Goal: Task Accomplishment & Management: Use online tool/utility

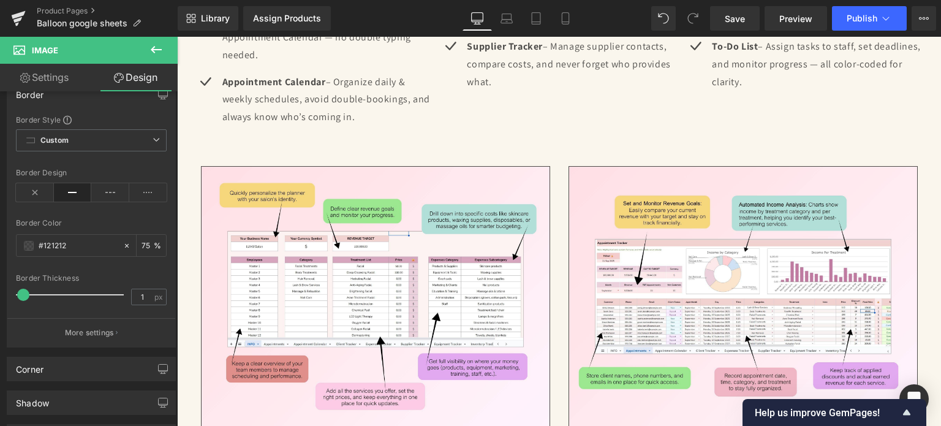
scroll to position [2617, 0]
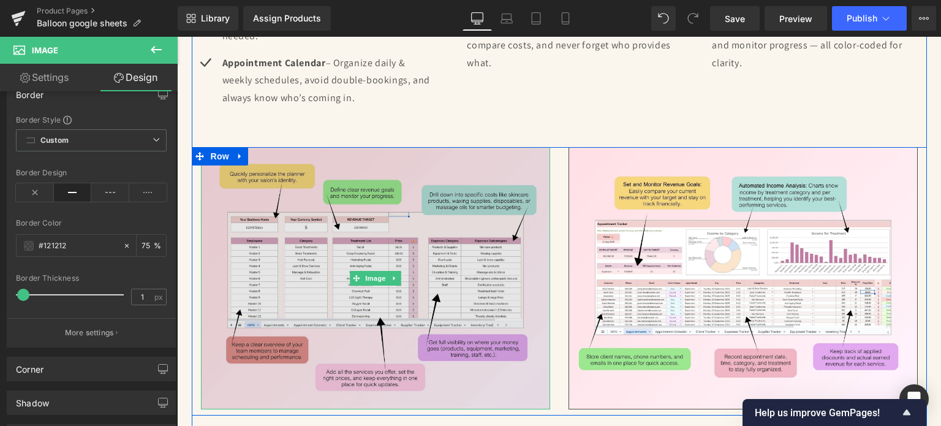
click at [431, 236] on img at bounding box center [375, 278] width 349 height 262
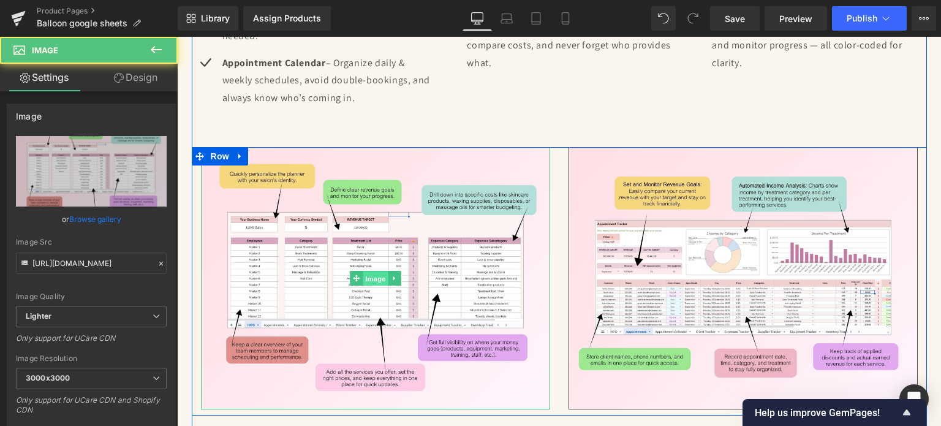
click at [372, 272] on span "Image" at bounding box center [376, 278] width 26 height 15
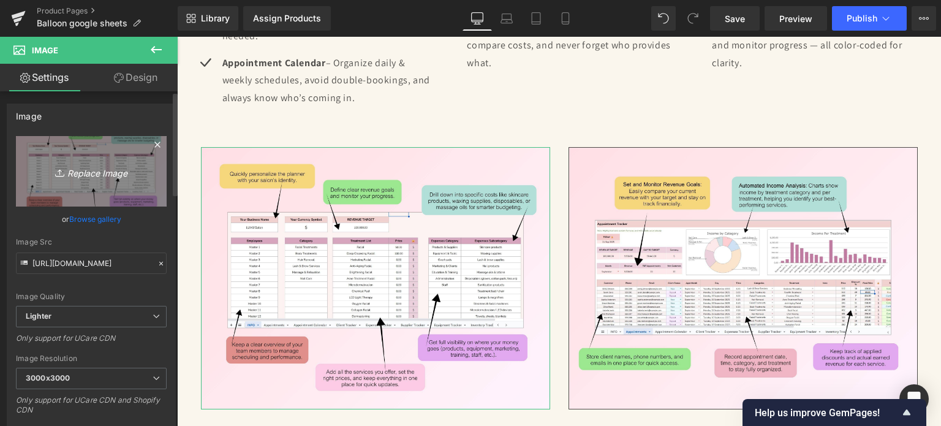
click at [113, 178] on icon "Replace Image" at bounding box center [91, 171] width 98 height 15
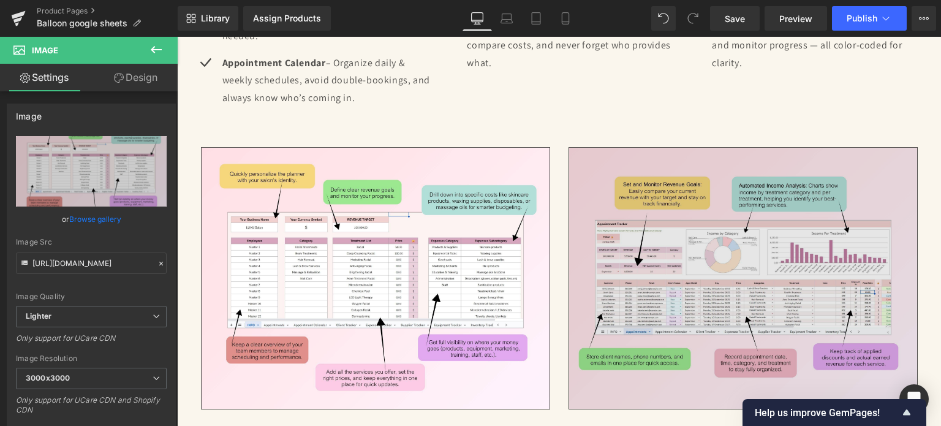
click at [809, 253] on img at bounding box center [742, 278] width 349 height 262
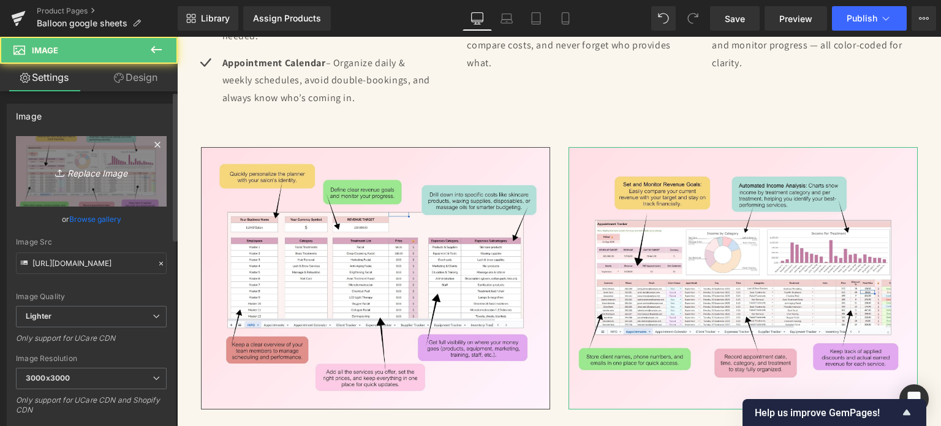
click at [83, 186] on link "Replace Image" at bounding box center [91, 171] width 151 height 70
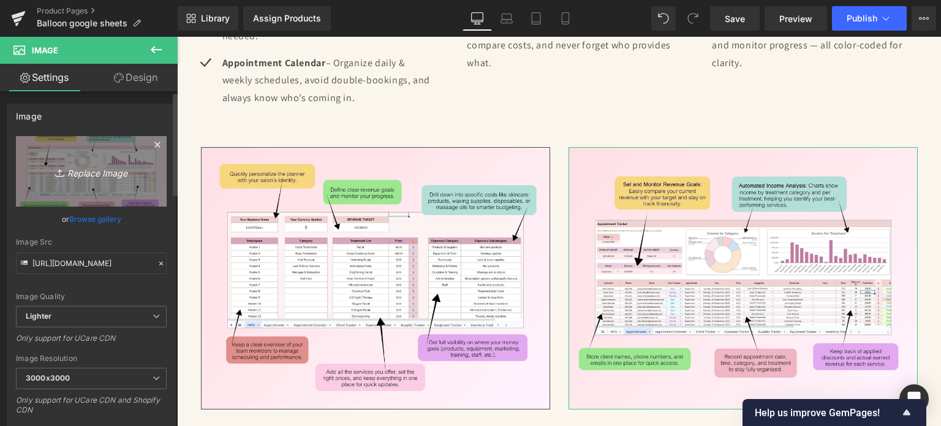
type input "C:\fakepath\Digital Appointment Planner 2023 (40).jpg"
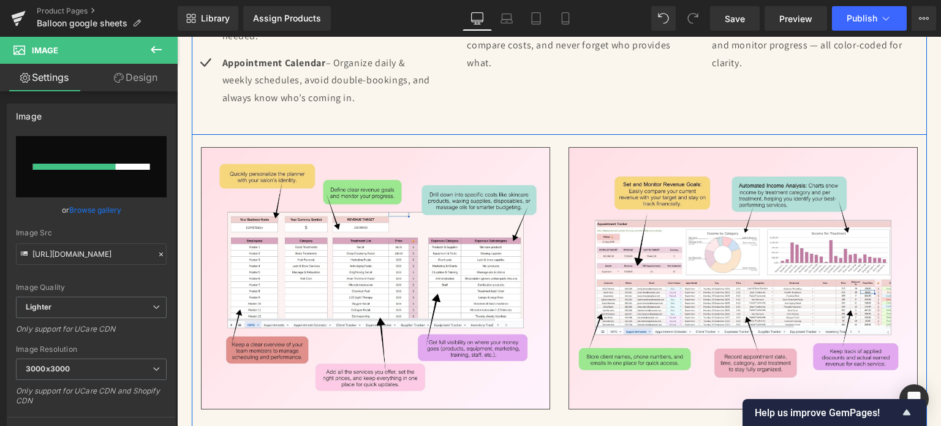
scroll to position [2678, 0]
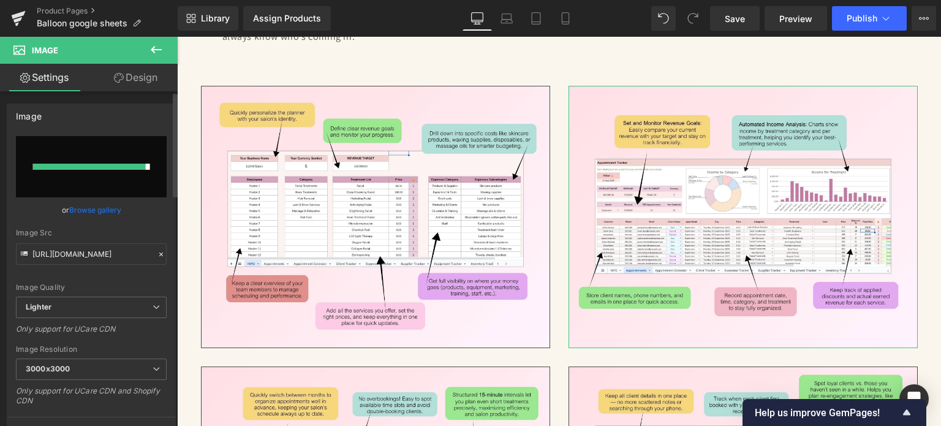
type input "[URL][DOMAIN_NAME]"
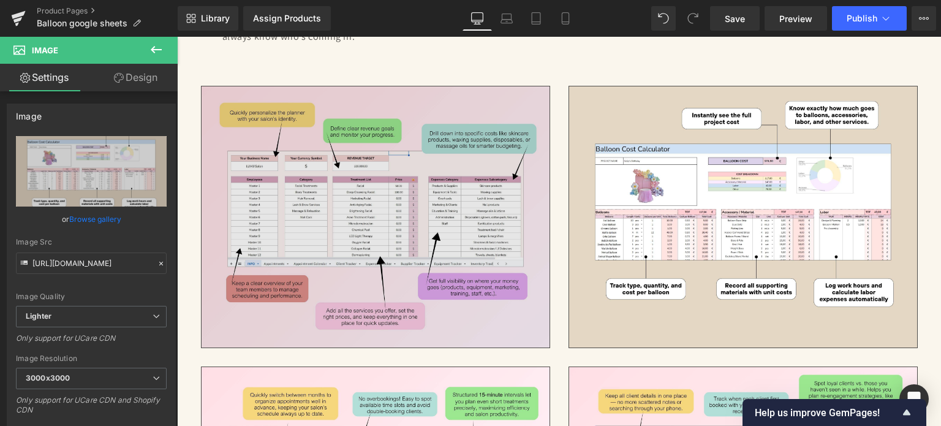
click at [417, 194] on img at bounding box center [375, 217] width 349 height 262
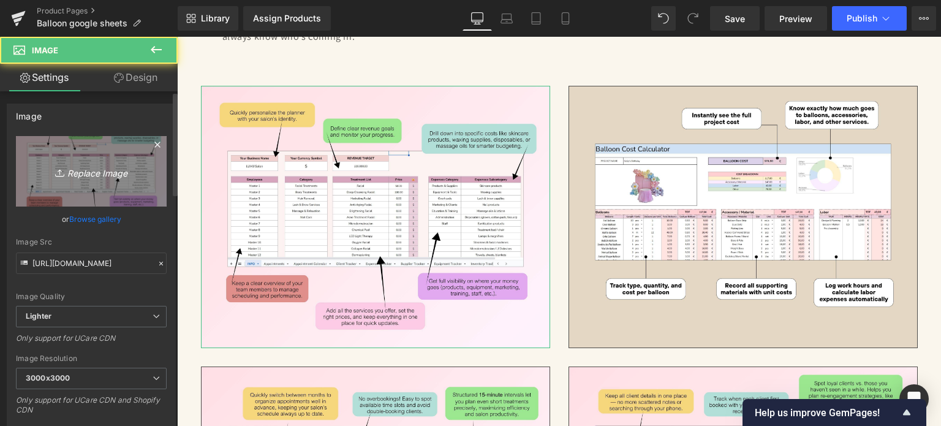
click at [127, 184] on link "Replace Image" at bounding box center [91, 171] width 151 height 70
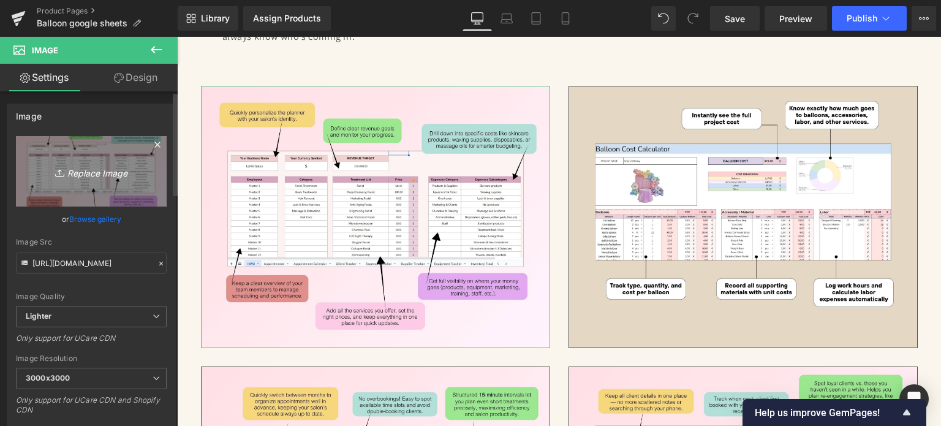
type input "C:\fakepath\Digital Appointment Planner 2023 (40).jpg"
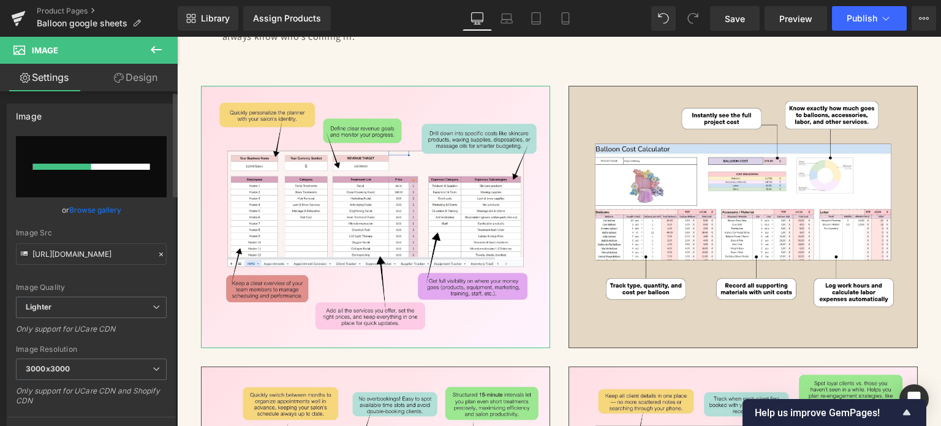
click at [87, 164] on div at bounding box center [62, 167] width 58 height 6
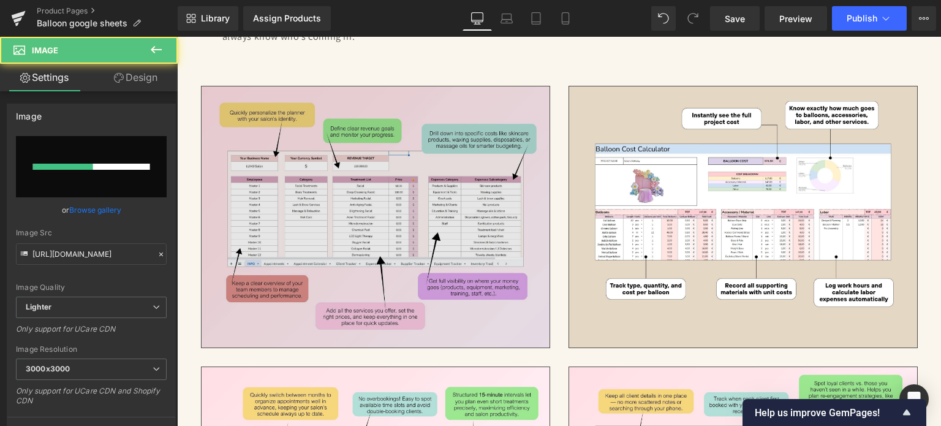
click at [399, 178] on img at bounding box center [375, 217] width 349 height 262
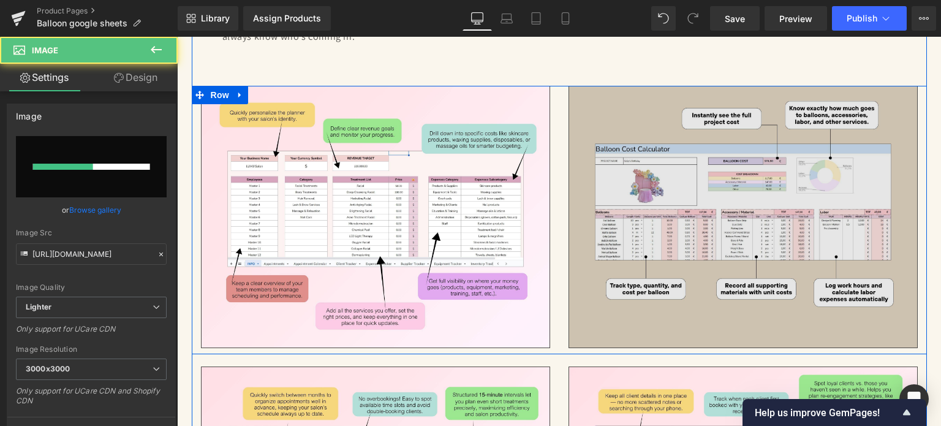
click at [612, 202] on img at bounding box center [742, 217] width 349 height 262
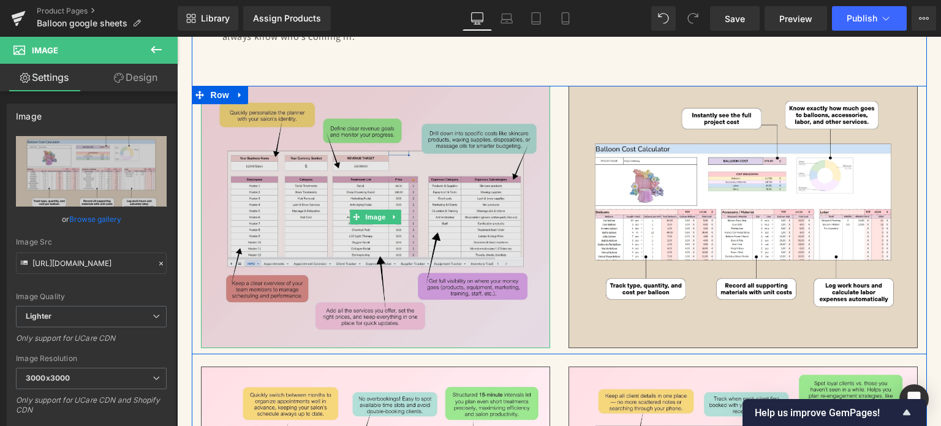
click at [316, 216] on img at bounding box center [375, 217] width 349 height 262
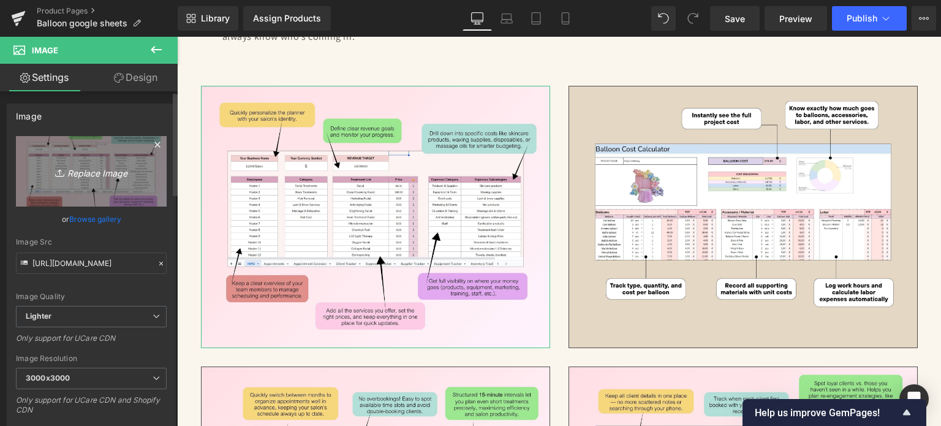
click at [72, 168] on icon "Replace Image" at bounding box center [91, 171] width 98 height 15
type input "C:\fakepath\30.jpg"
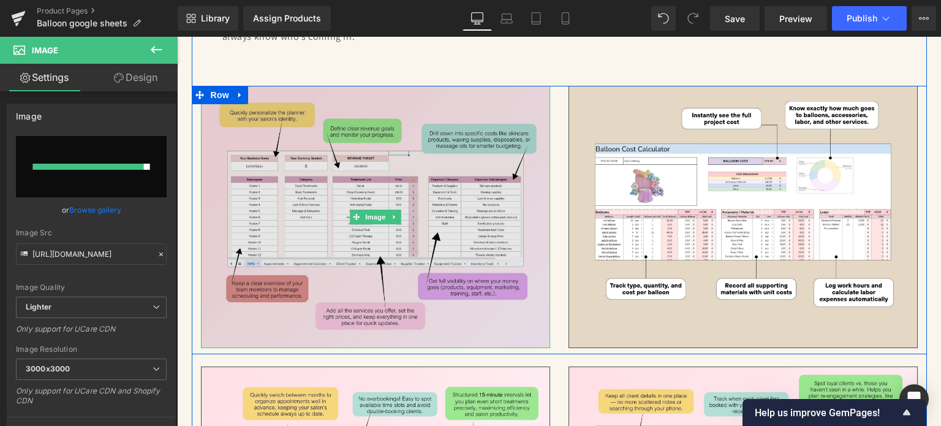
type input "[URL][DOMAIN_NAME]"
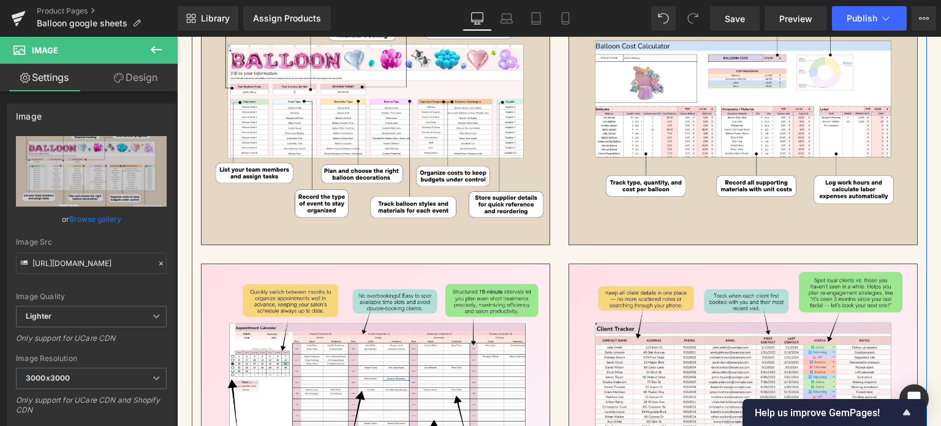
scroll to position [2801, 0]
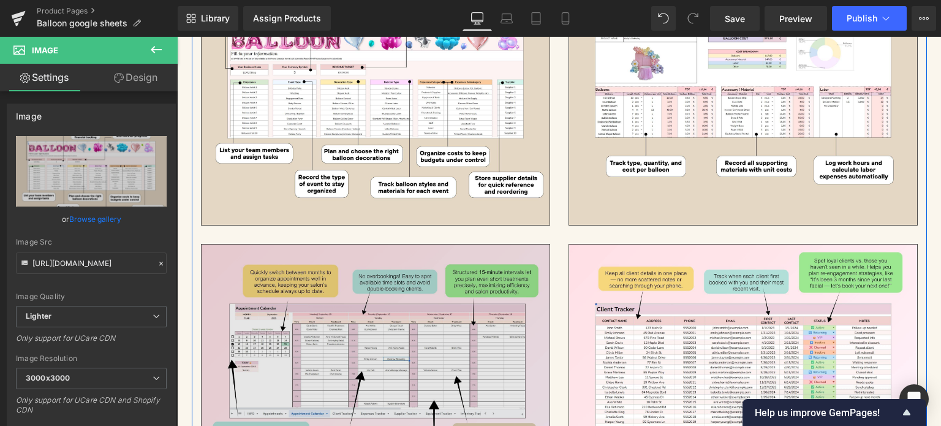
click at [341, 330] on img at bounding box center [375, 375] width 349 height 262
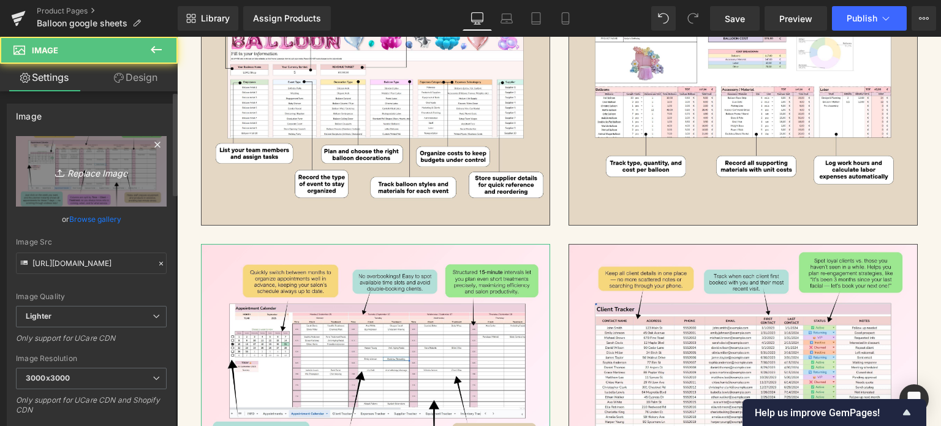
click at [126, 175] on icon "Replace Image" at bounding box center [91, 171] width 98 height 15
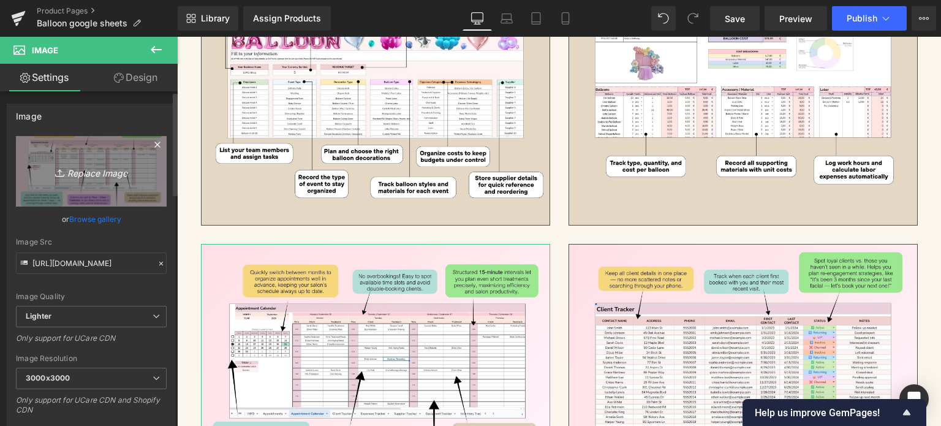
type input "C:\fakepath\31.jpg"
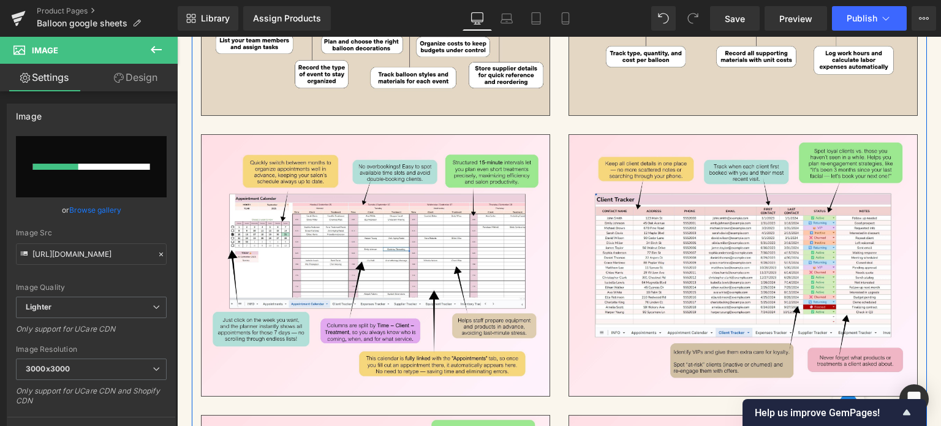
scroll to position [2923, 0]
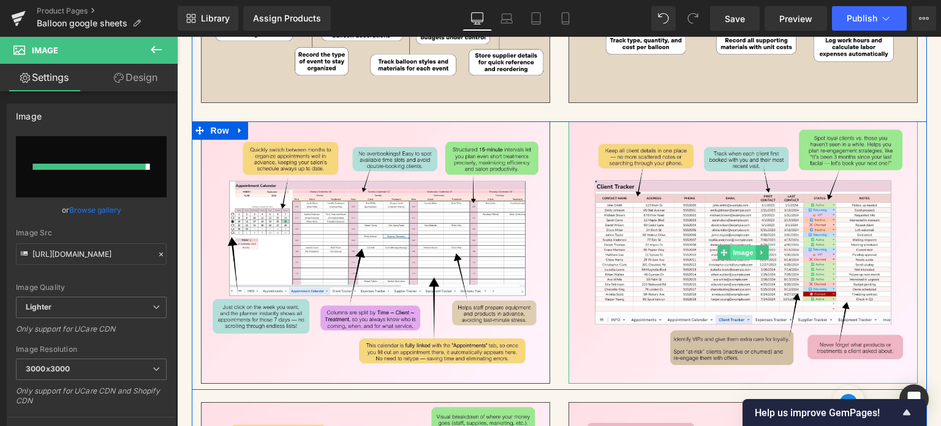
type input "[URL][DOMAIN_NAME]"
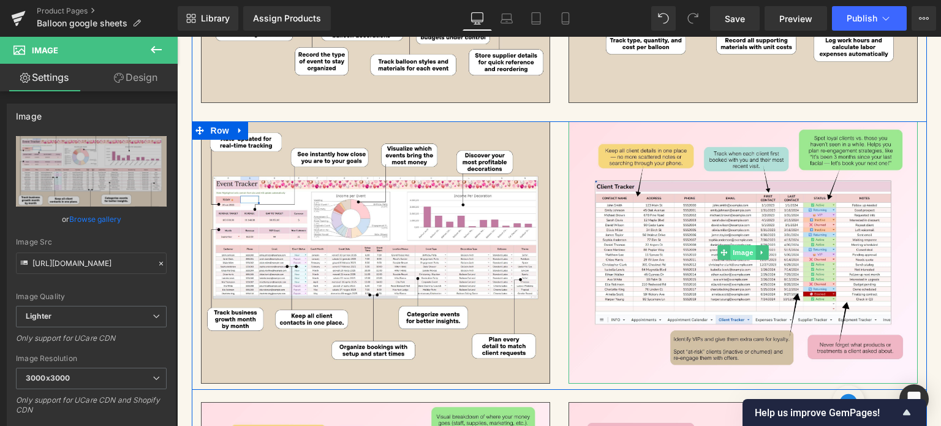
click at [734, 245] on span "Image" at bounding box center [743, 252] width 26 height 15
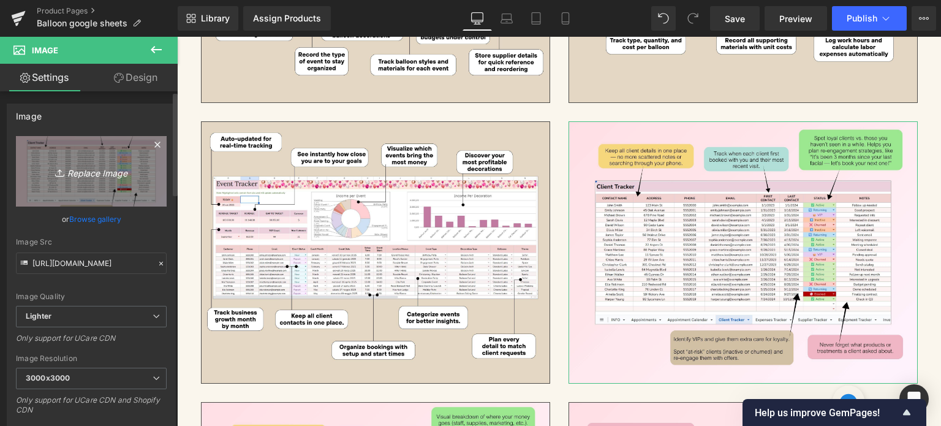
click at [93, 178] on icon "Replace Image" at bounding box center [91, 171] width 98 height 15
type input "C:\fakepath\32.jpg"
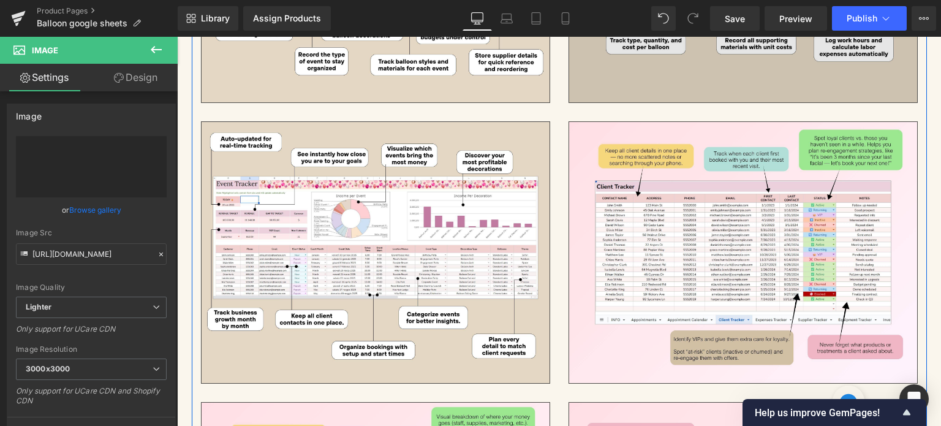
type input "[URL][DOMAIN_NAME]"
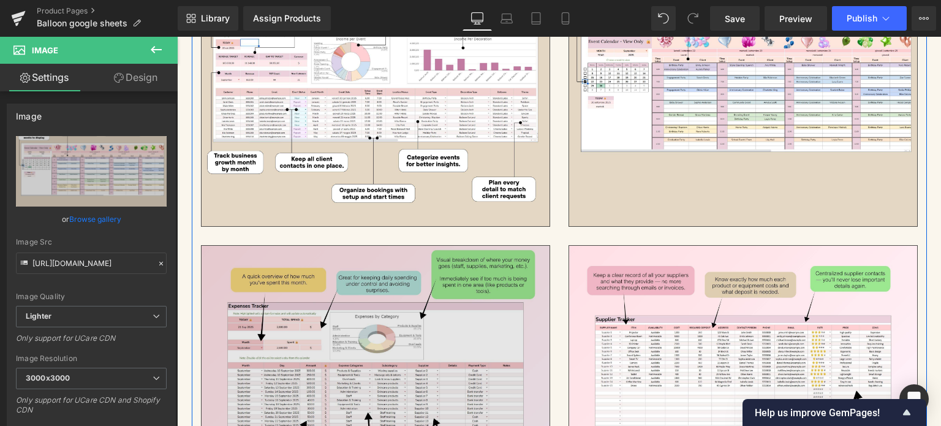
scroll to position [3107, 0]
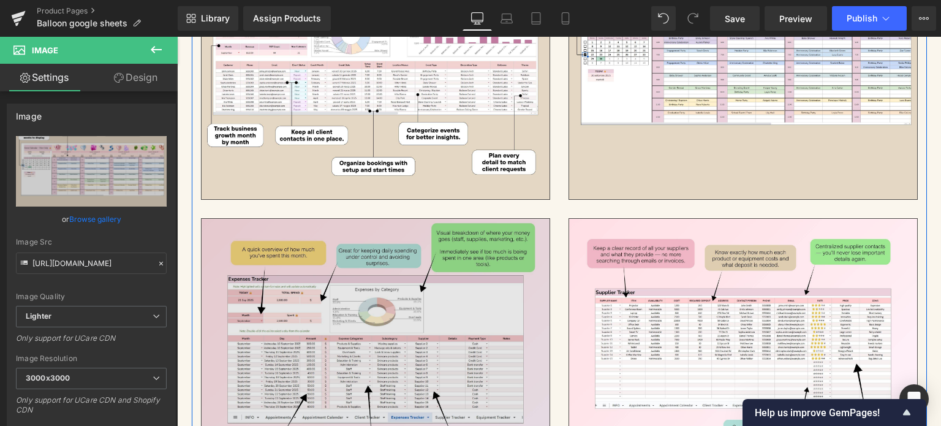
click at [319, 323] on img at bounding box center [375, 349] width 349 height 262
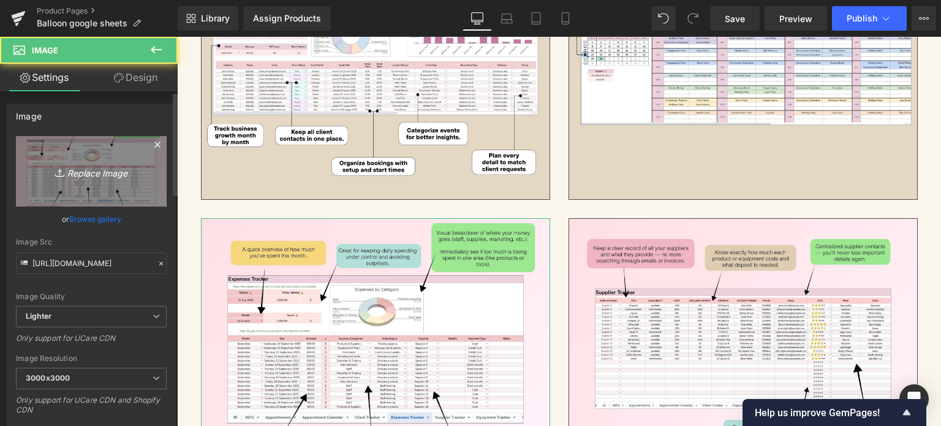
click at [95, 198] on link "Replace Image" at bounding box center [91, 171] width 151 height 70
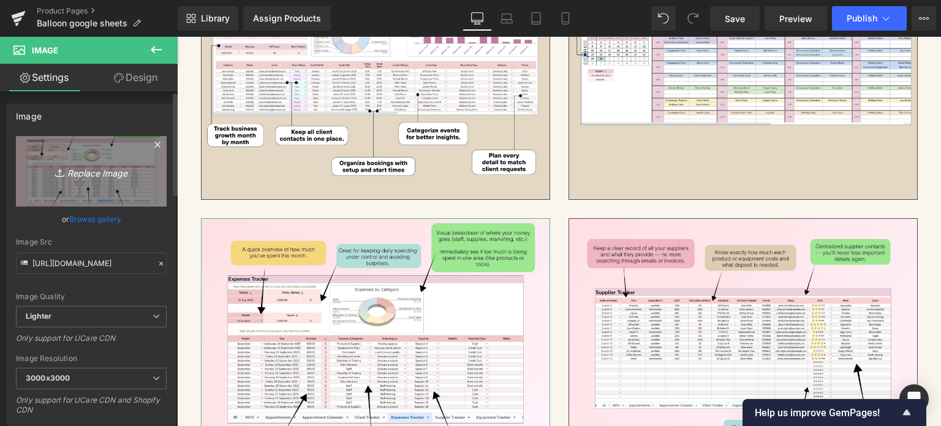
type input "C:\fakepath\33.jpg"
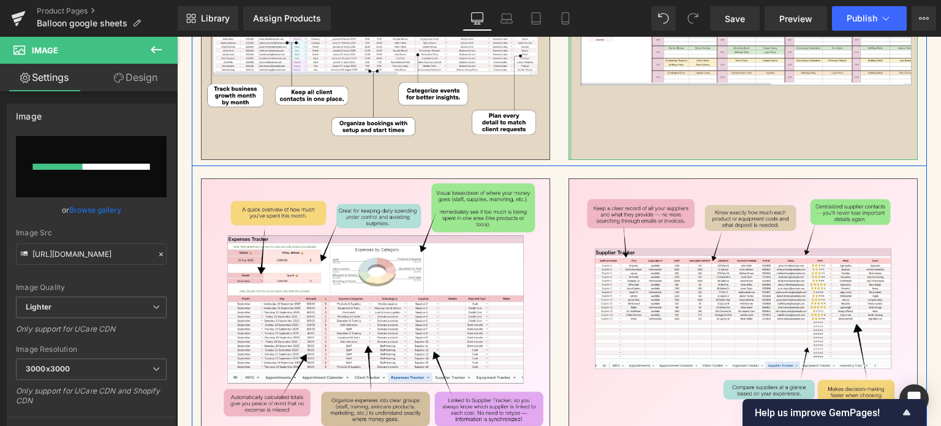
scroll to position [3168, 0]
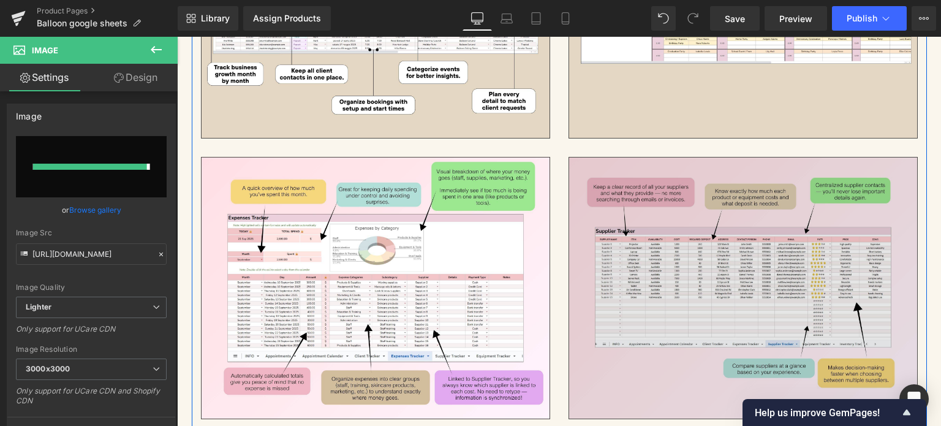
type input "[URL][DOMAIN_NAME]"
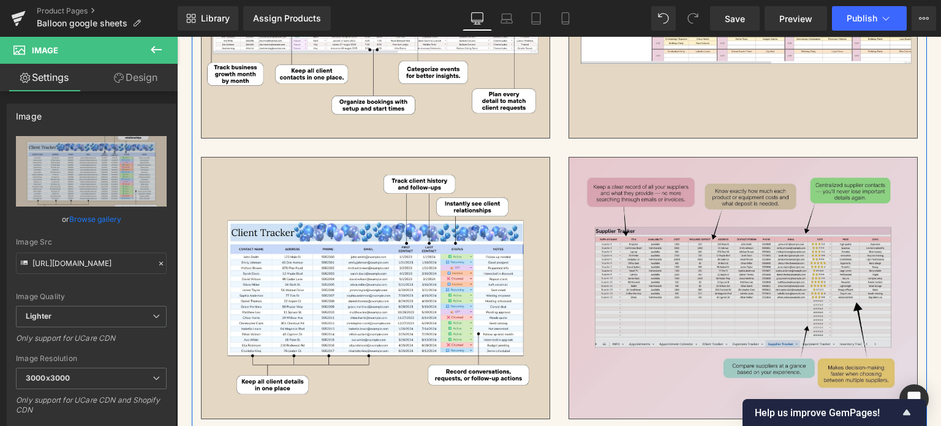
click at [736, 288] on div "Image" at bounding box center [742, 288] width 349 height 262
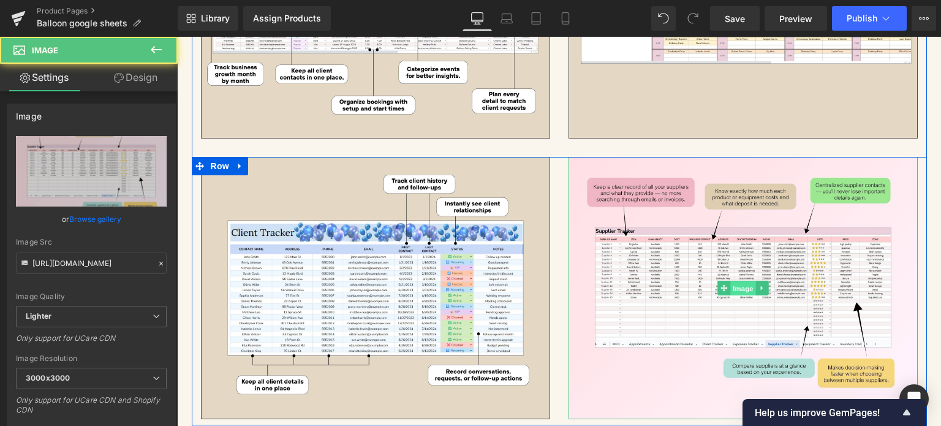
click at [736, 287] on span "Image" at bounding box center [743, 288] width 26 height 15
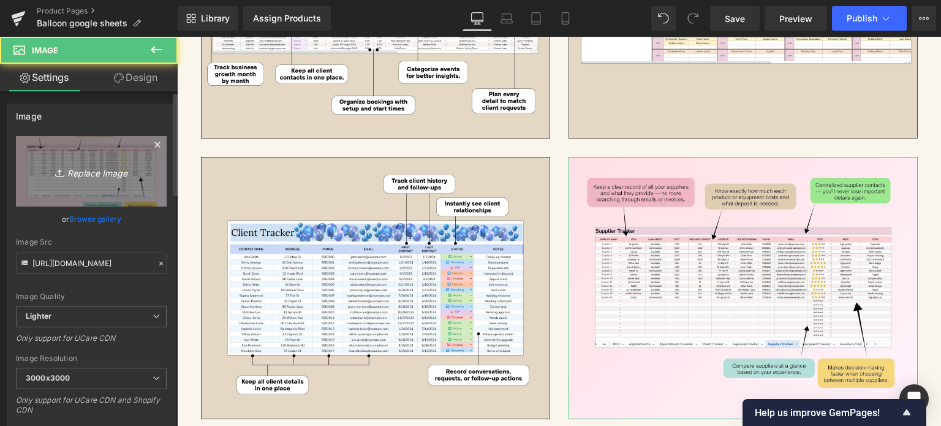
click at [72, 171] on icon "Replace Image" at bounding box center [91, 171] width 98 height 15
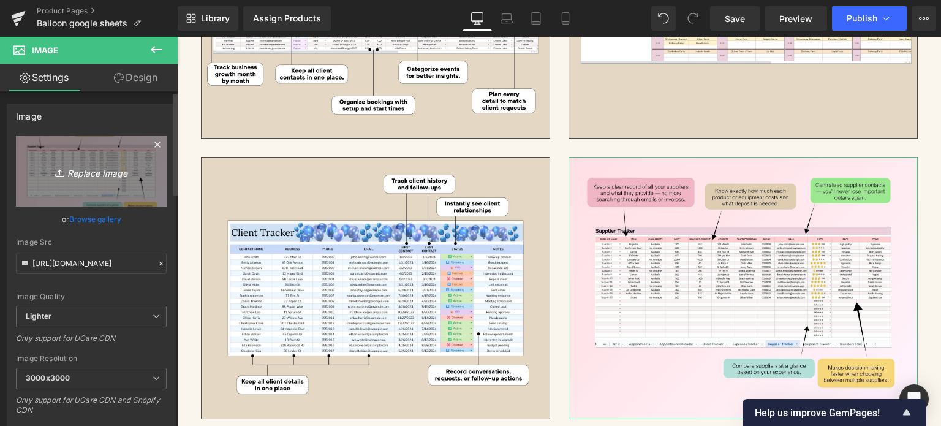
type input "C:\fakepath\34.jpg"
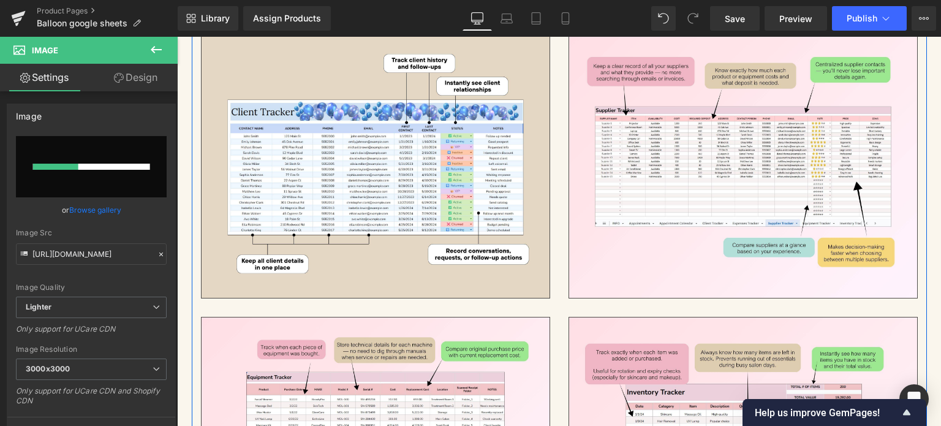
scroll to position [3291, 0]
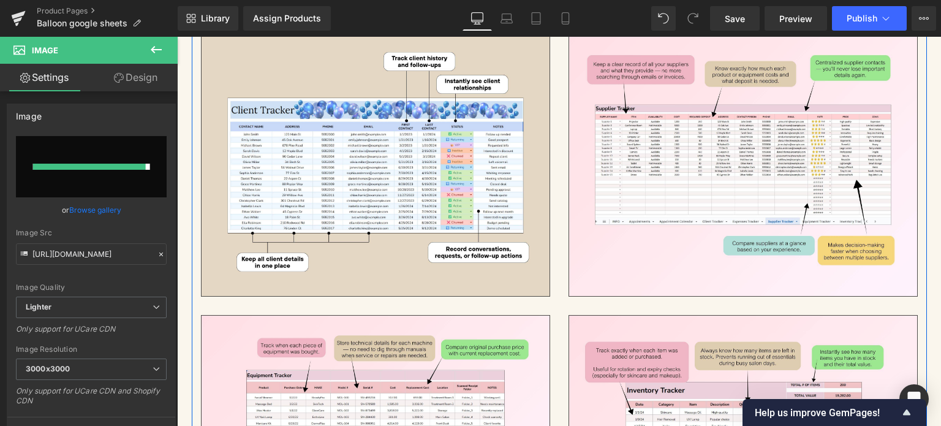
type input "[URL][DOMAIN_NAME]"
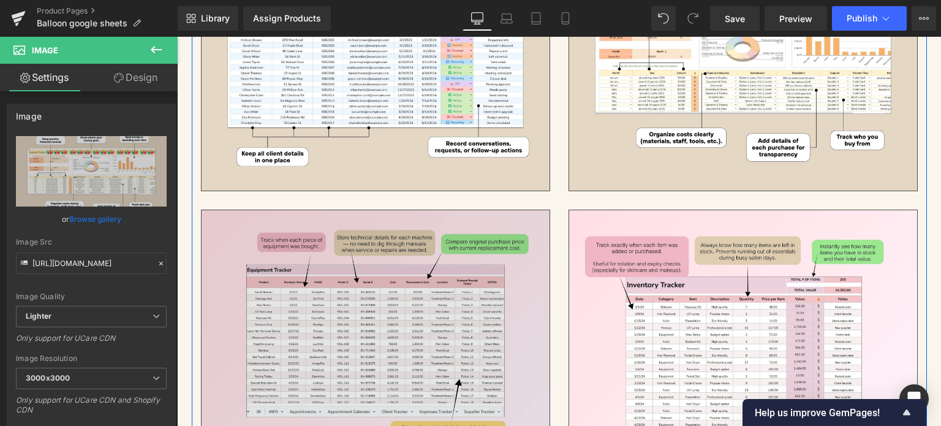
scroll to position [3413, 0]
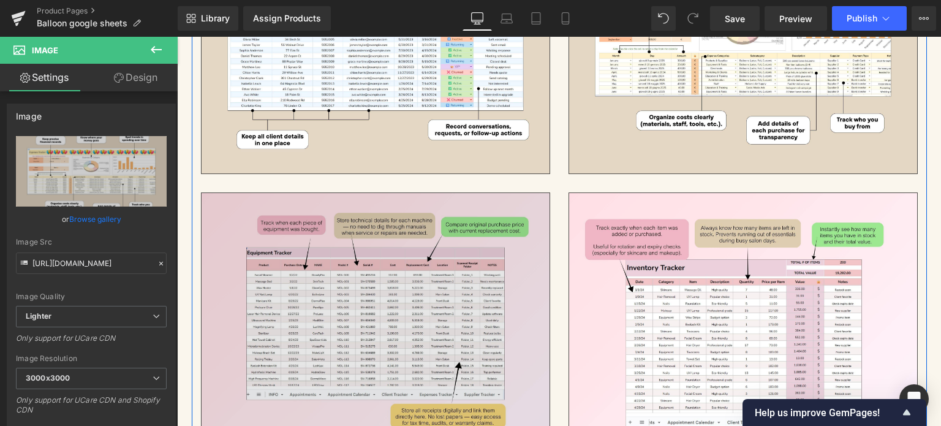
click at [420, 263] on img at bounding box center [375, 323] width 349 height 262
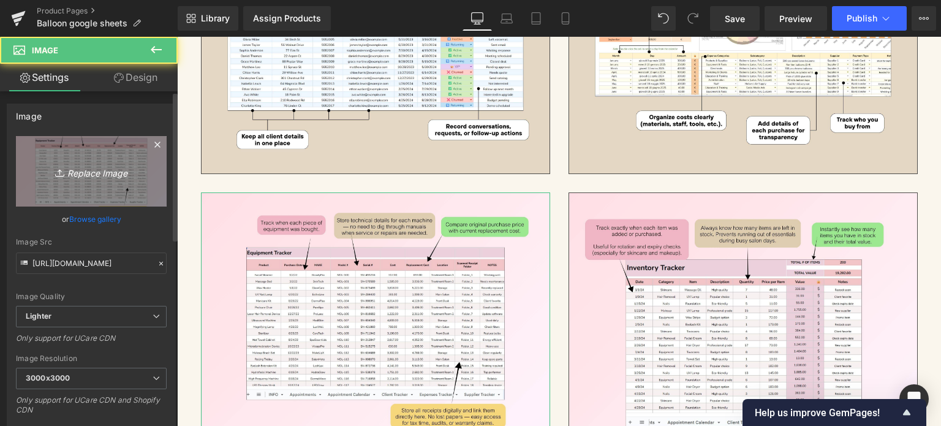
click at [129, 159] on link "Replace Image" at bounding box center [91, 171] width 151 height 70
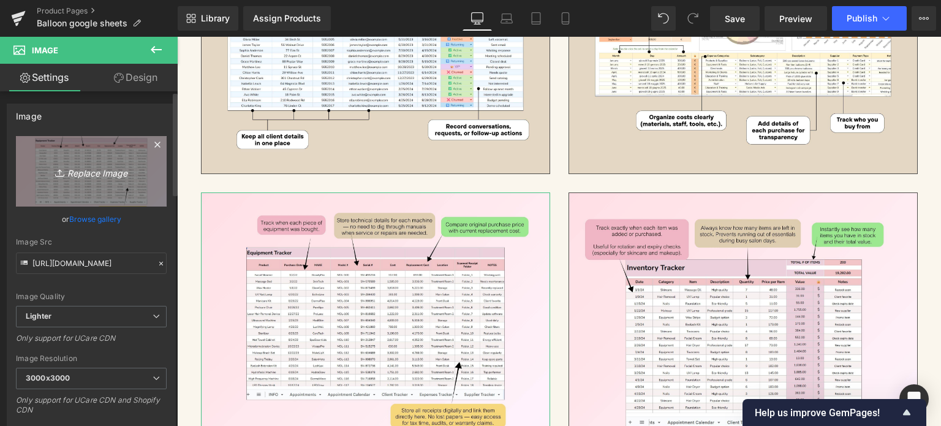
type input "C:\fakepath\35.jpg"
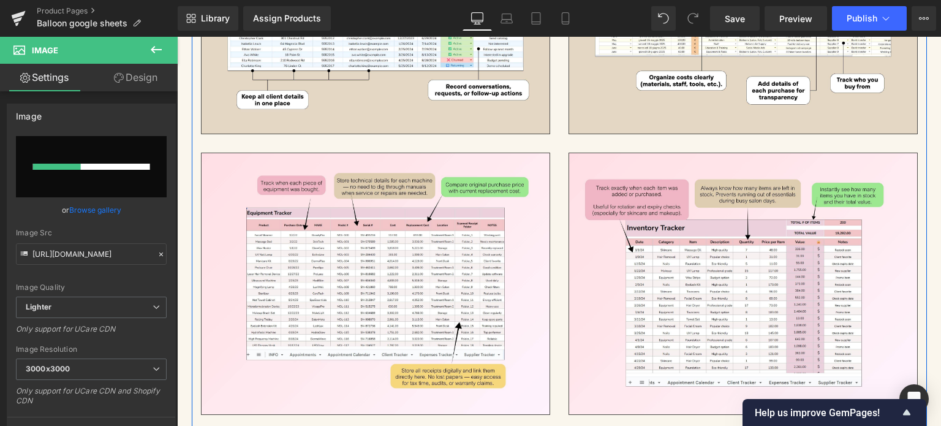
scroll to position [3475, 0]
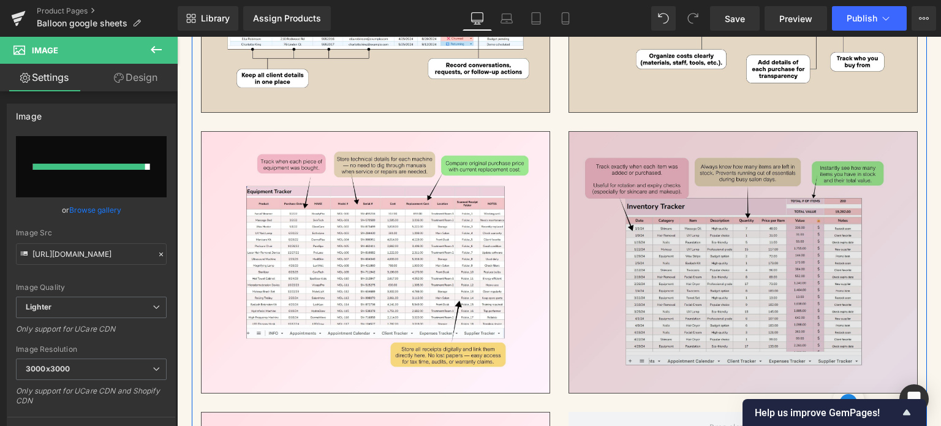
type input "[URL][DOMAIN_NAME]"
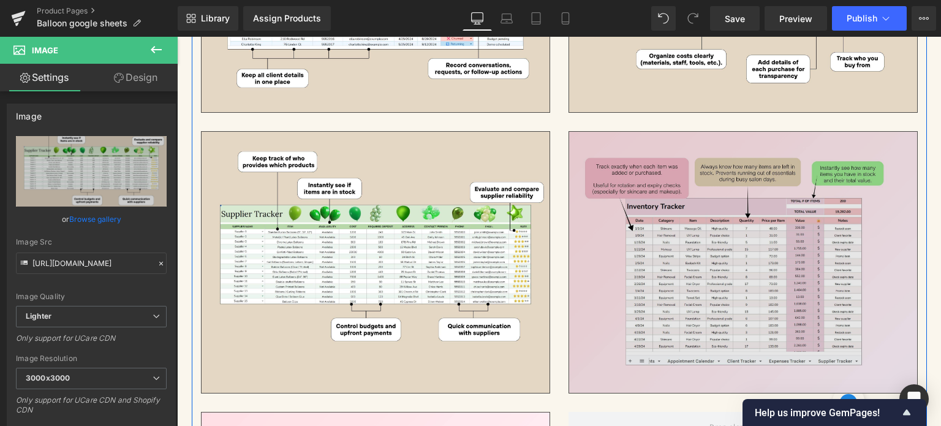
click at [725, 241] on img at bounding box center [742, 262] width 349 height 262
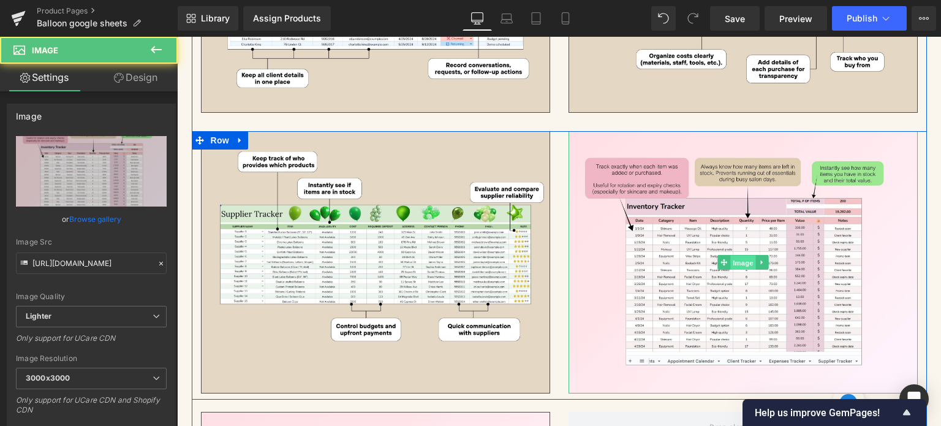
click at [730, 255] on span "Image" at bounding box center [743, 262] width 26 height 15
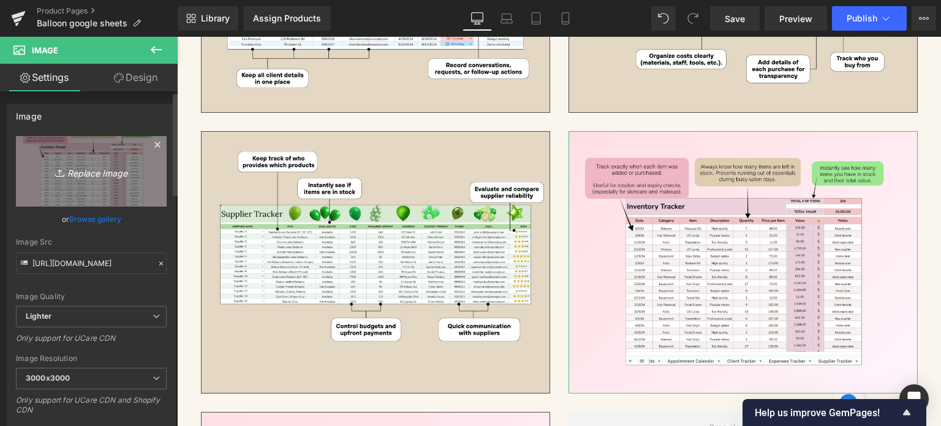
click at [88, 185] on link "Replace Image" at bounding box center [91, 171] width 151 height 70
type input "C:\fakepath\36.jpg"
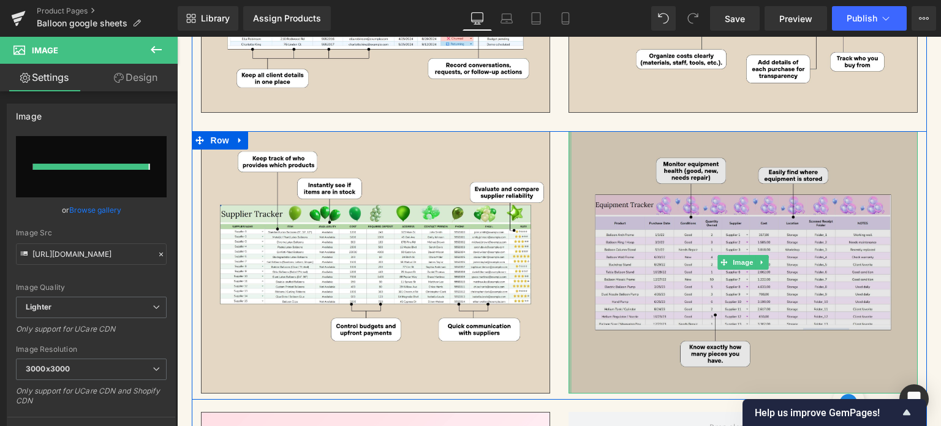
type input "[URL][DOMAIN_NAME]"
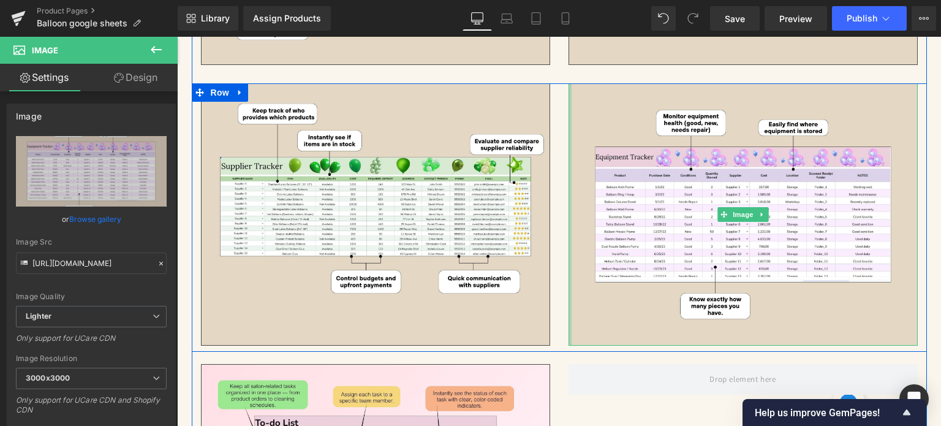
scroll to position [3658, 0]
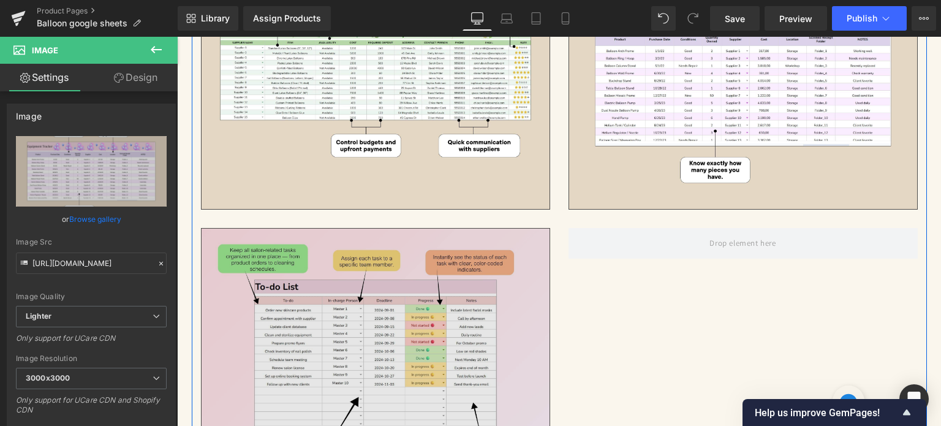
click at [407, 325] on img at bounding box center [375, 359] width 349 height 262
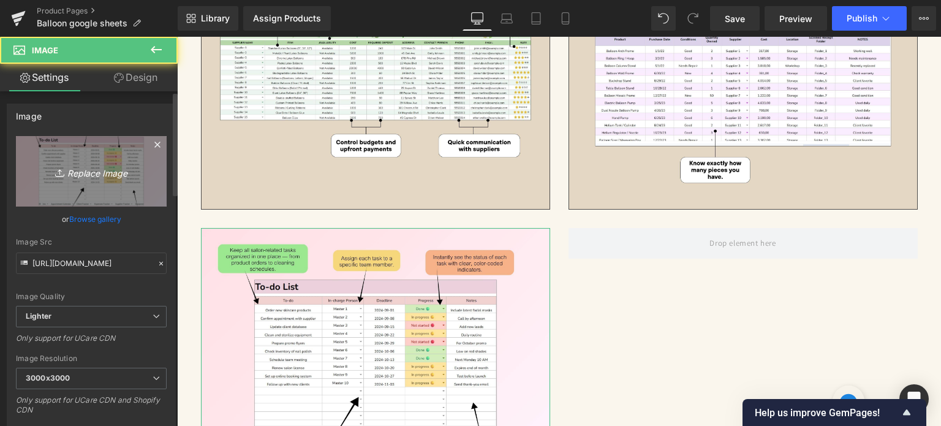
click at [110, 161] on link "Replace Image" at bounding box center [91, 171] width 151 height 70
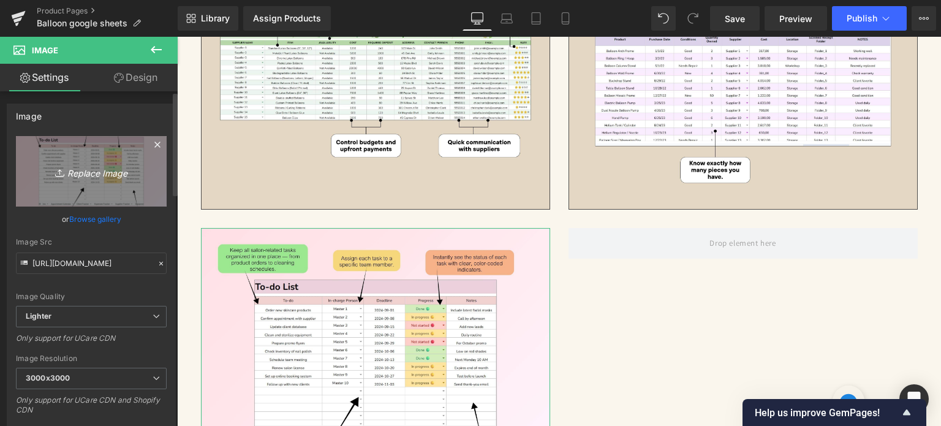
type input "C:\fakepath\37.jpg"
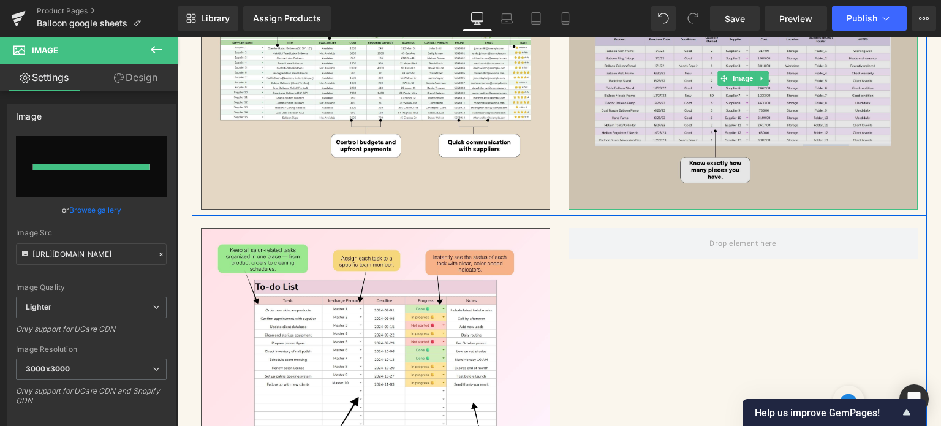
type input "[URL][DOMAIN_NAME]"
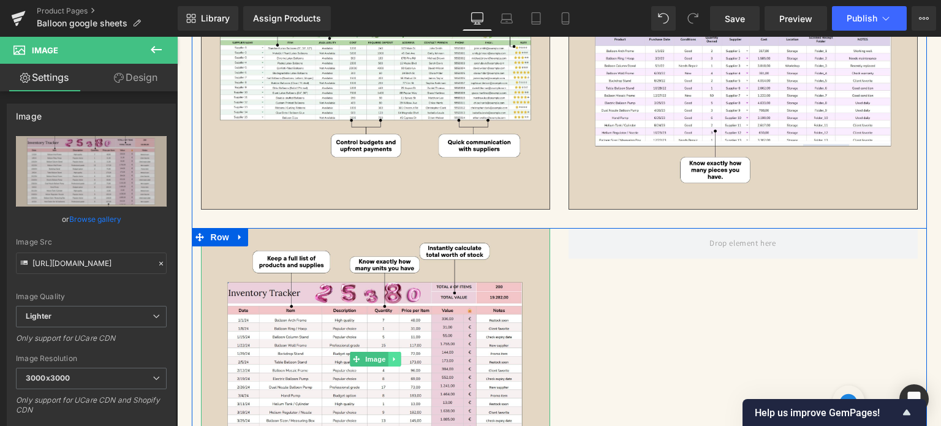
click at [391, 355] on icon at bounding box center [394, 358] width 7 height 7
click at [385, 355] on icon at bounding box center [388, 358] width 7 height 7
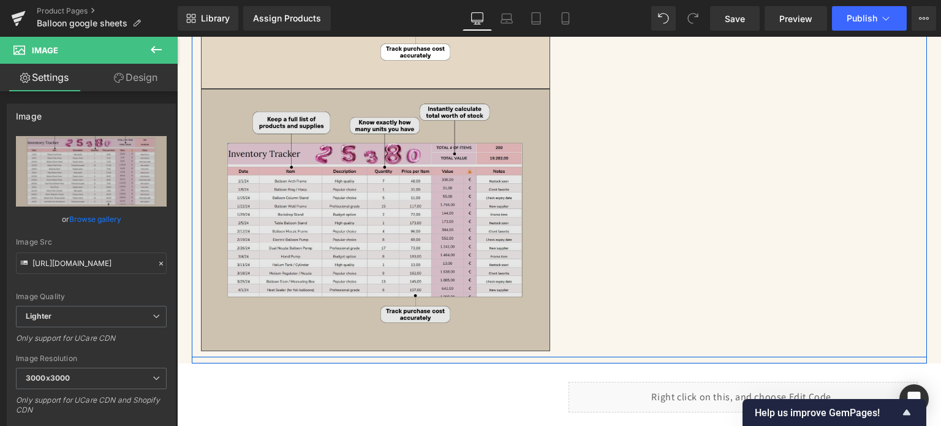
scroll to position [4059, 0]
click at [379, 227] on img at bounding box center [375, 220] width 349 height 262
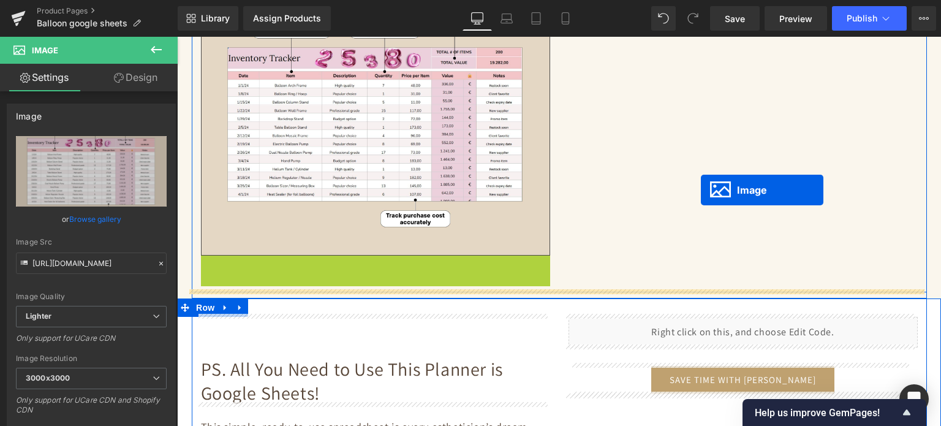
scroll to position [3814, 0]
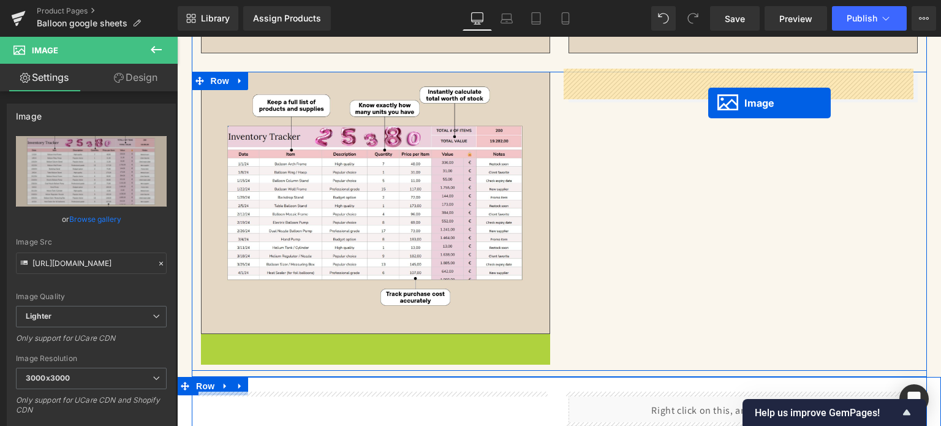
drag, startPoint x: 367, startPoint y: 215, endPoint x: 708, endPoint y: 103, distance: 358.5
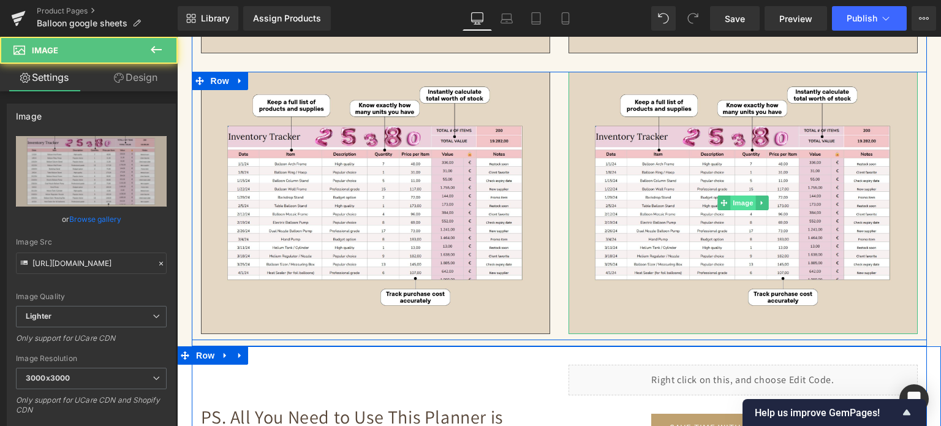
click at [730, 203] on span "Image" at bounding box center [743, 202] width 26 height 15
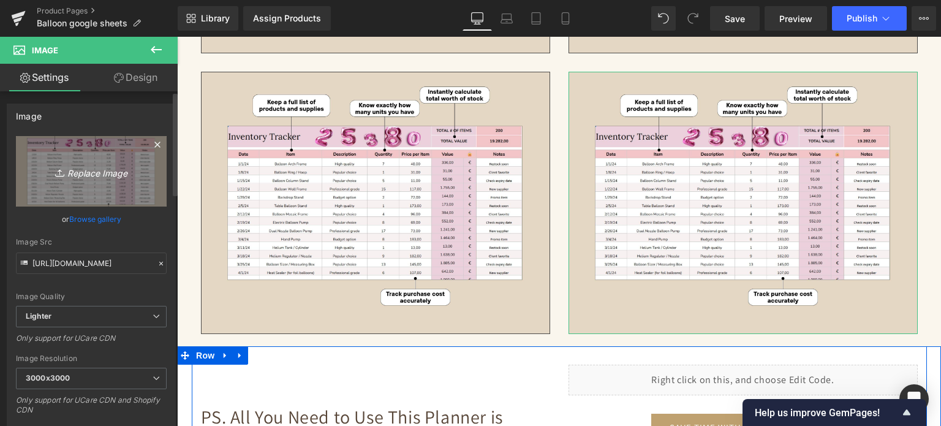
click at [88, 175] on icon "Replace Image" at bounding box center [91, 171] width 98 height 15
type input "C:\fakepath\38.jpg"
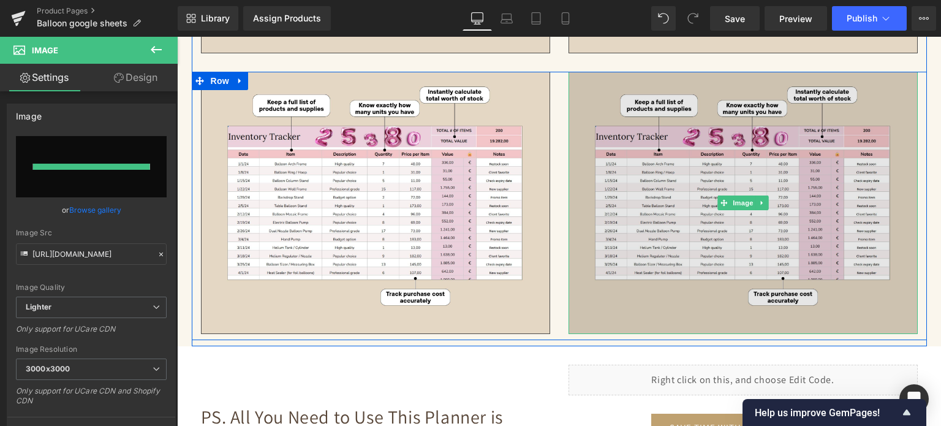
type input "[URL][DOMAIN_NAME]"
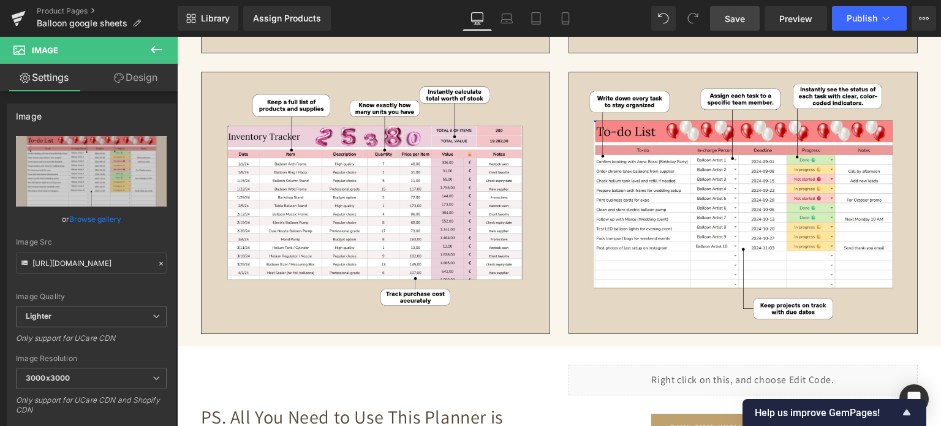
click at [728, 23] on span "Save" at bounding box center [735, 18] width 20 height 13
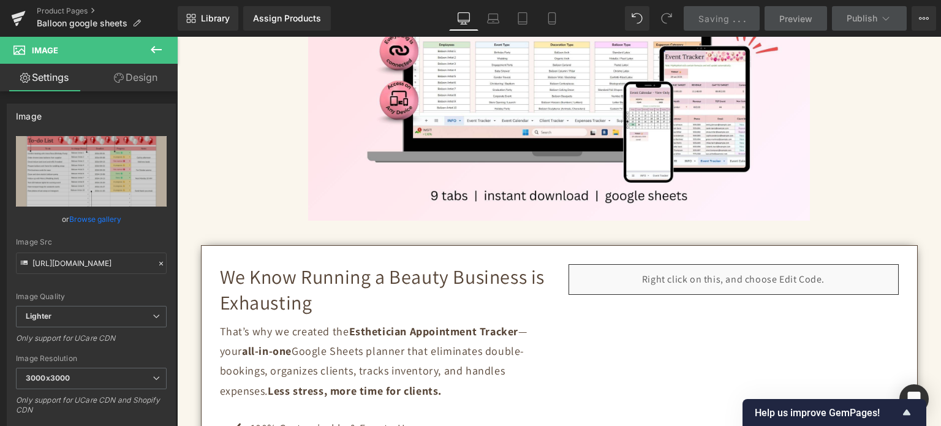
scroll to position [140, 0]
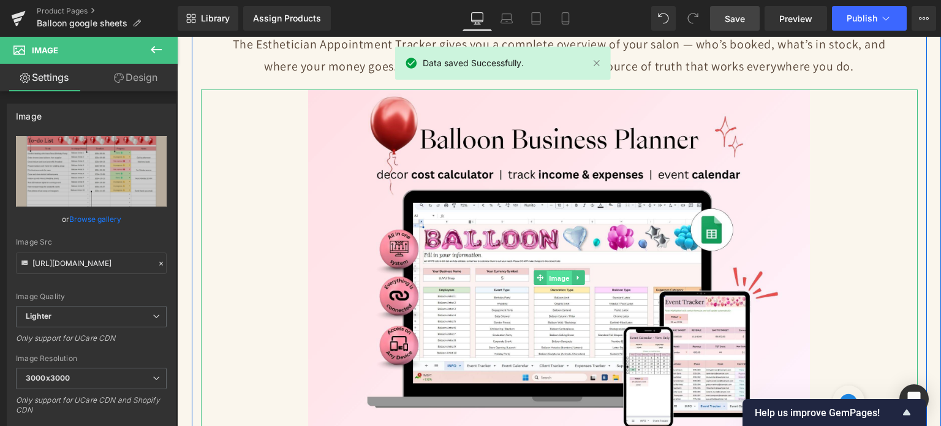
click at [560, 274] on span "Image" at bounding box center [559, 278] width 26 height 15
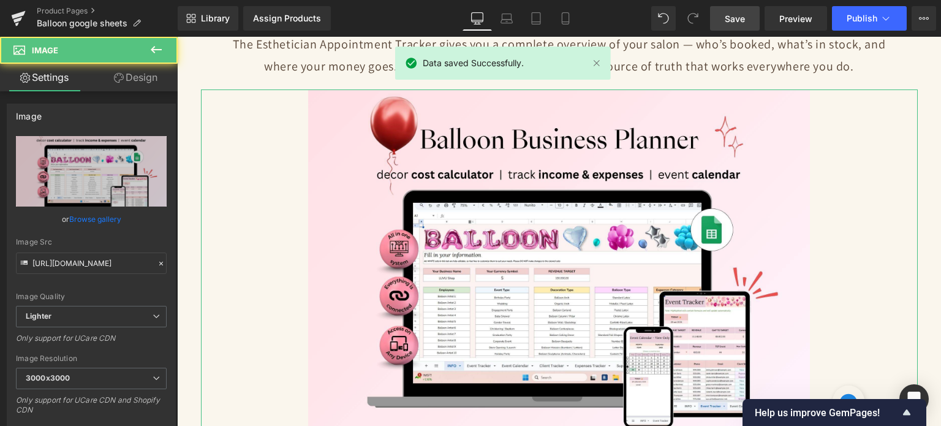
click at [139, 85] on link "Design" at bounding box center [135, 78] width 89 height 28
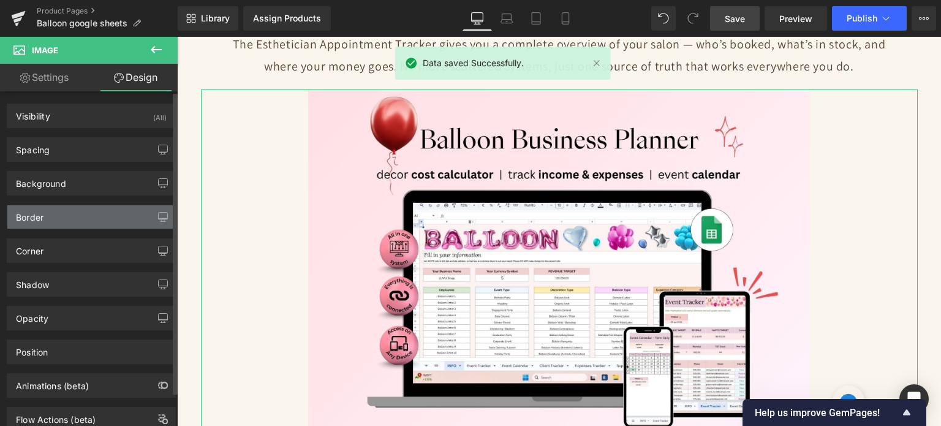
click at [37, 213] on div "Border" at bounding box center [30, 213] width 28 height 17
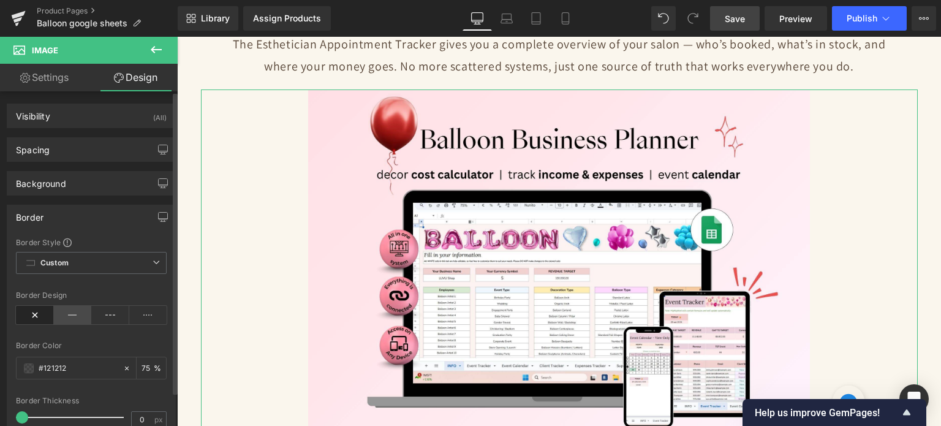
click at [67, 311] on icon at bounding box center [73, 315] width 38 height 18
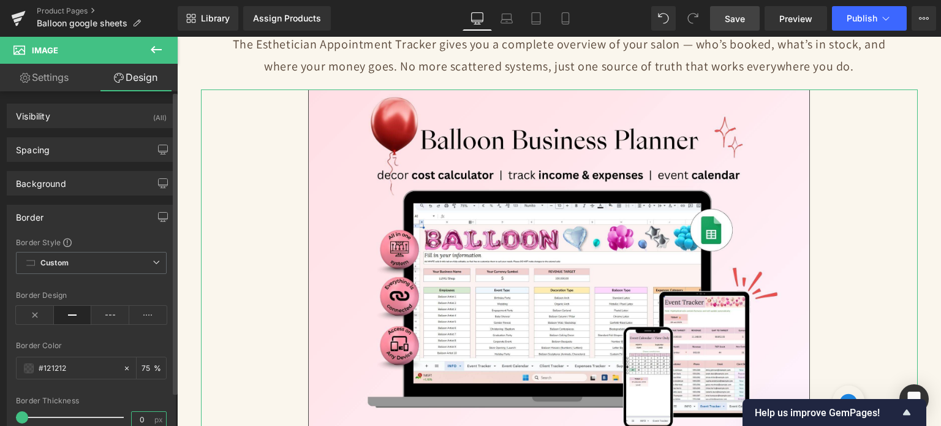
click at [138, 415] on input "0" at bounding box center [142, 419] width 21 height 15
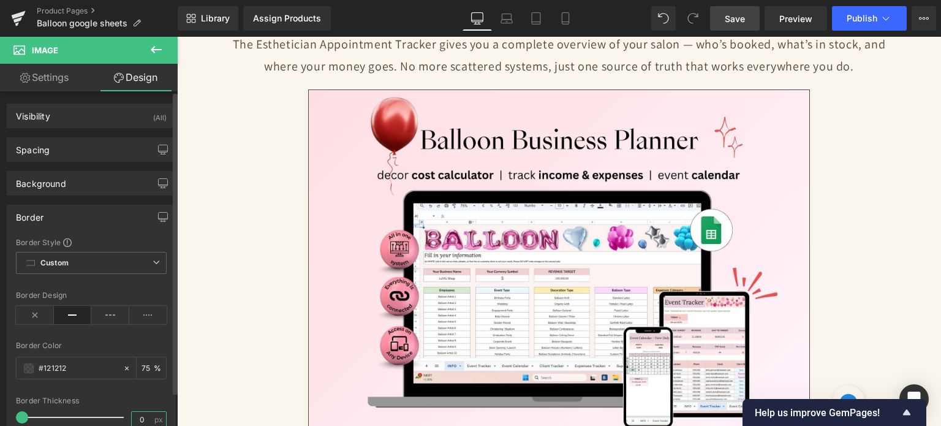
type input "1"
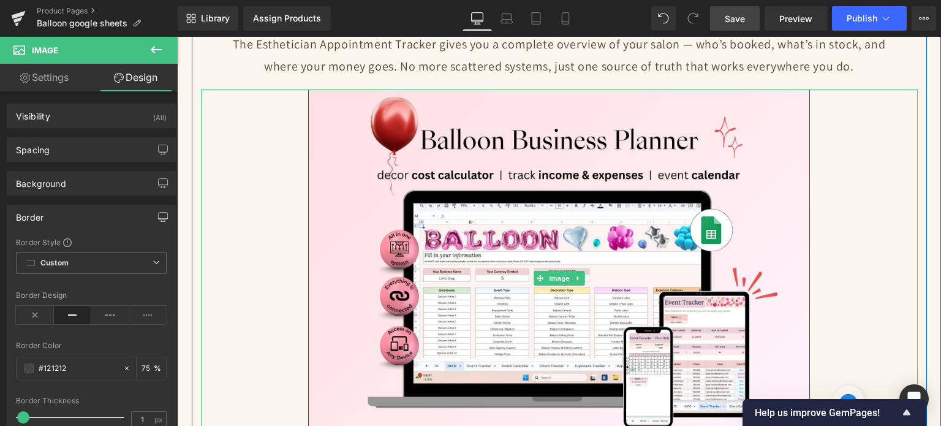
click at [219, 380] on div at bounding box center [559, 277] width 717 height 377
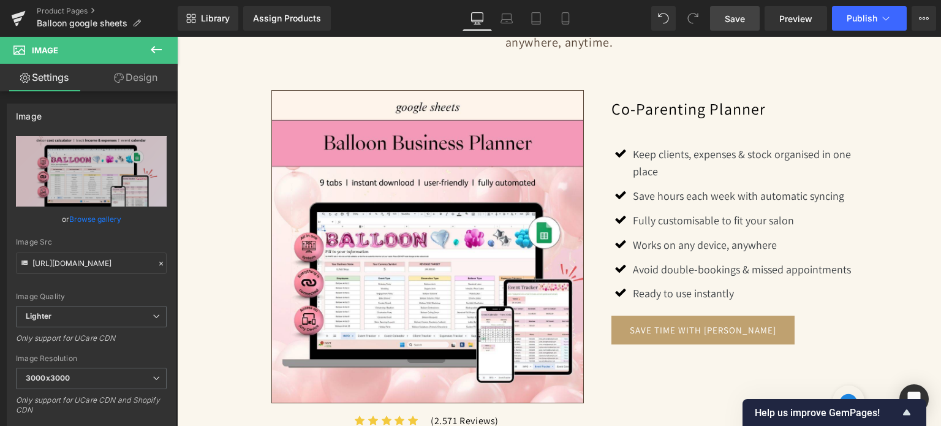
scroll to position [1058, 0]
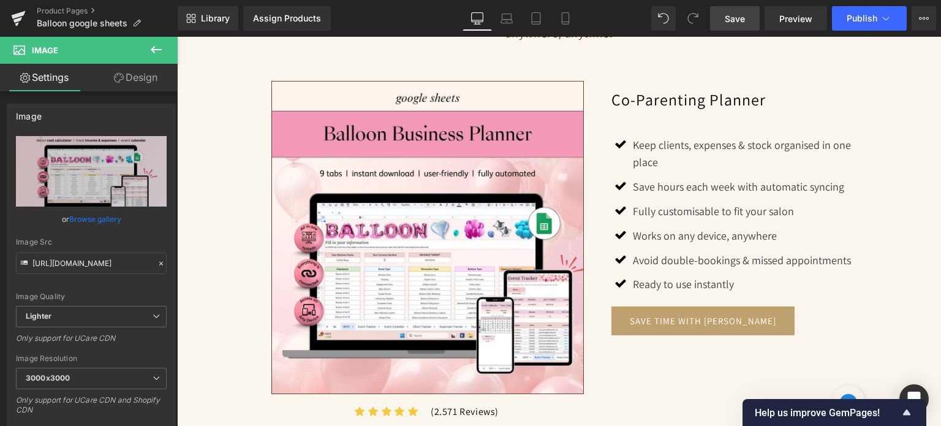
click at [750, 24] on link "Save" at bounding box center [735, 18] width 50 height 24
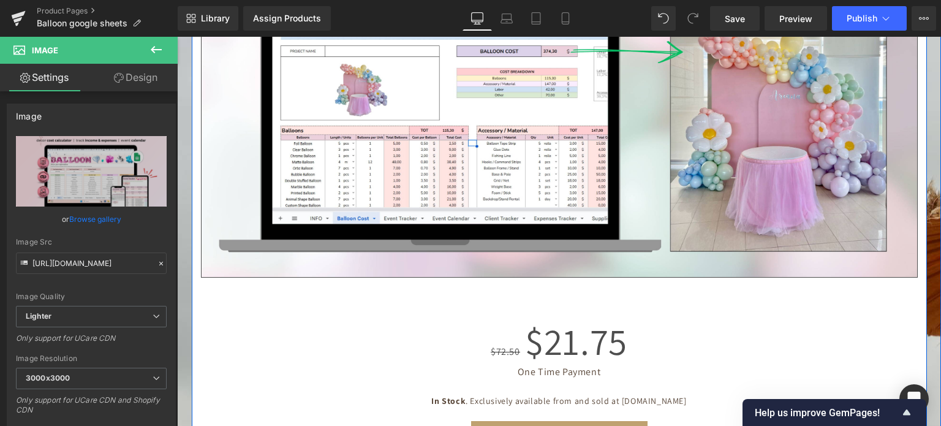
scroll to position [5958, 0]
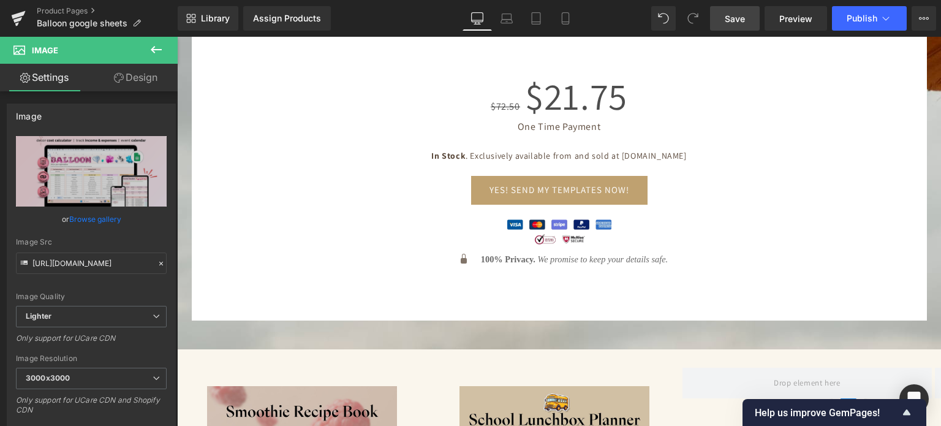
click at [723, 17] on link "Save" at bounding box center [735, 18] width 50 height 24
